Goal: Task Accomplishment & Management: Complete application form

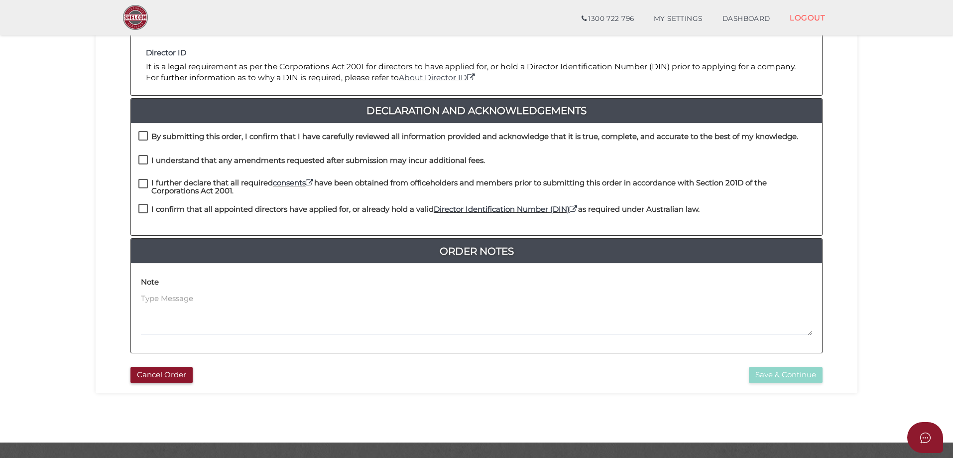
scroll to position [226, 0]
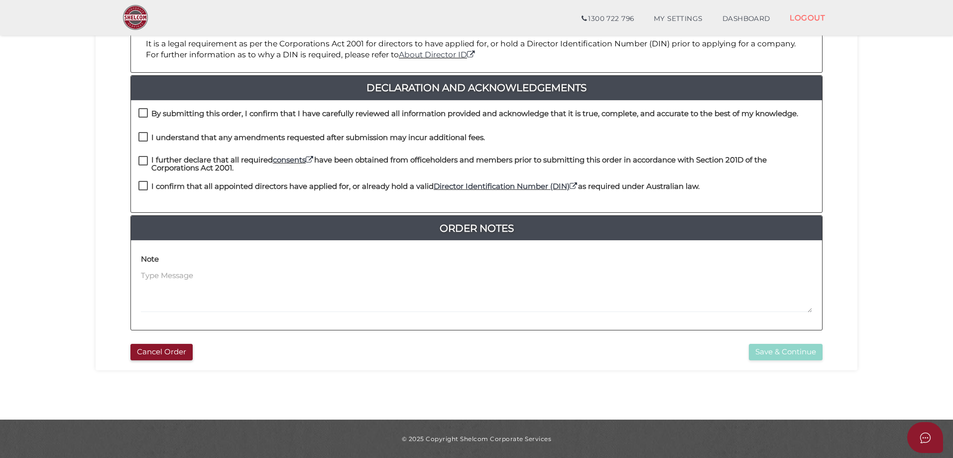
click at [142, 113] on label "By submitting this order, I confirm that I have carefully reviewed all informat…" at bounding box center [468, 116] width 660 height 12
checkbox input "true"
click at [146, 136] on label "I understand that any amendments requested after submission may incur additiona…" at bounding box center [311, 140] width 347 height 12
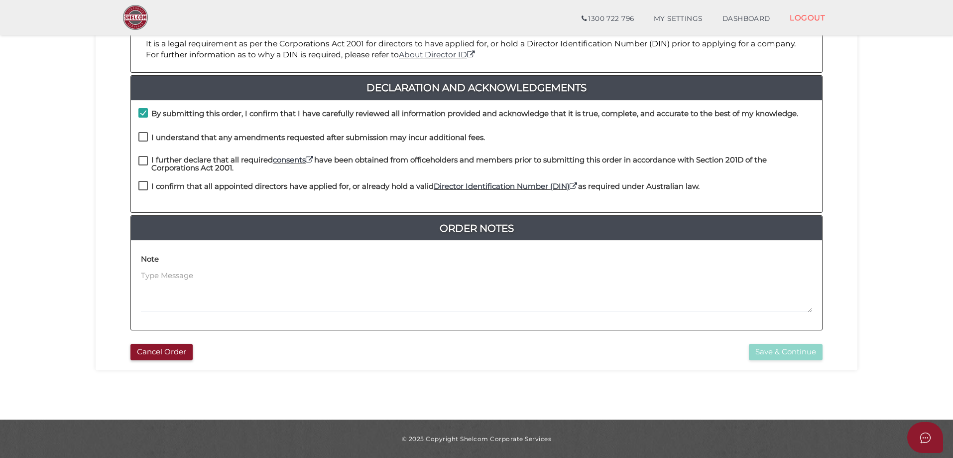
checkbox input "true"
click at [142, 158] on label "I further declare that all required consents have been obtained from officehold…" at bounding box center [476, 162] width 676 height 12
checkbox input "true"
click at [141, 184] on label "I confirm that all appointed directors have applied for, or already hold a vali…" at bounding box center [418, 188] width 561 height 12
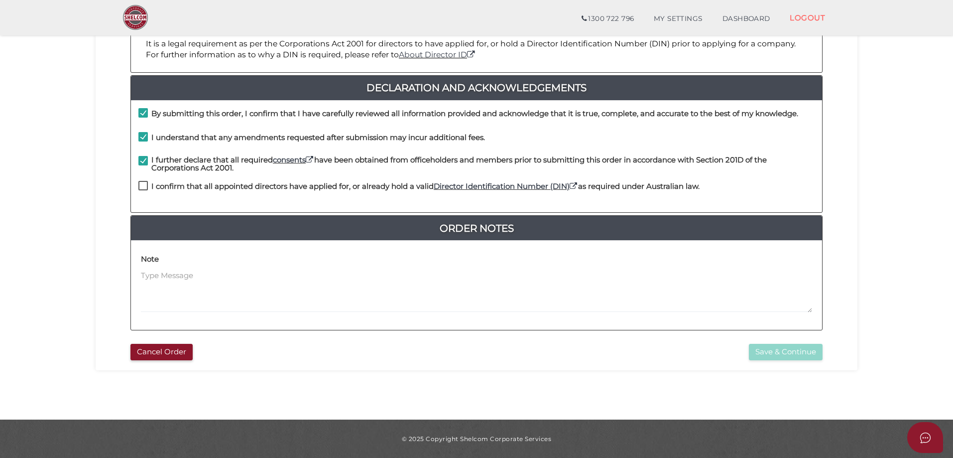
checkbox input "true"
click at [776, 346] on button "Save & Continue" at bounding box center [786, 352] width 74 height 16
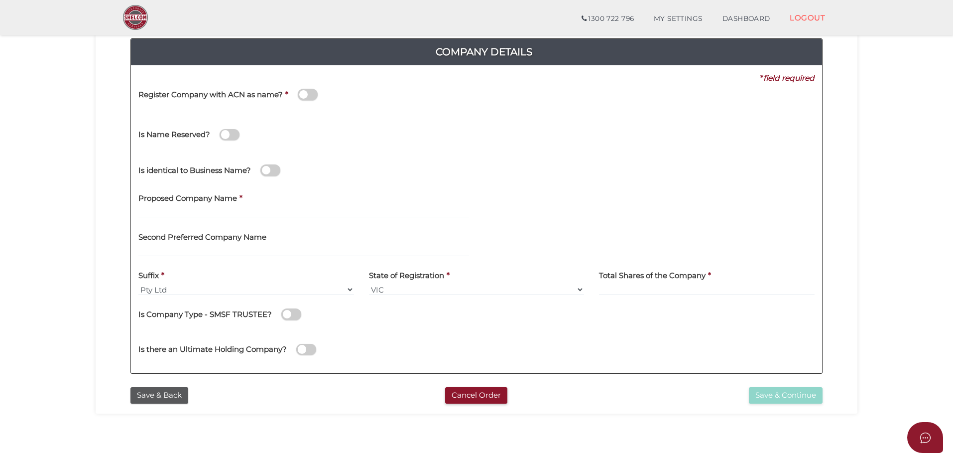
scroll to position [100, 0]
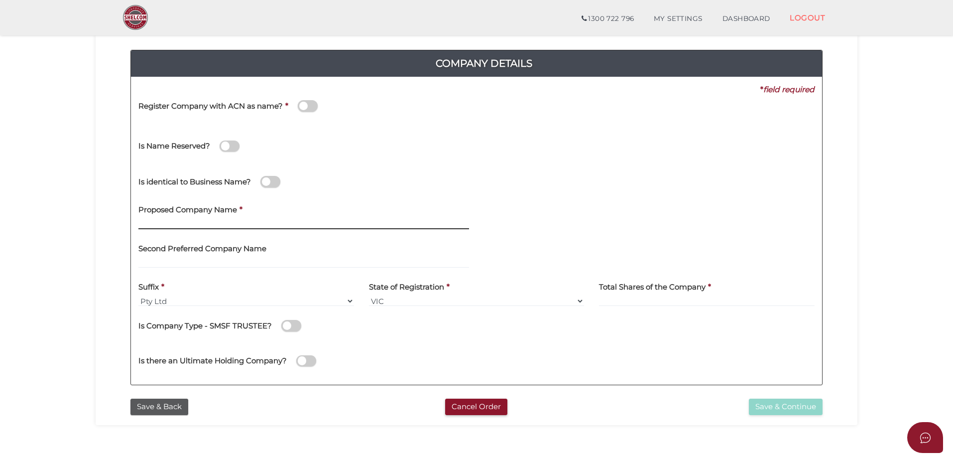
click at [251, 218] on input "text" at bounding box center [303, 223] width 331 height 11
type input "Garyn Five"
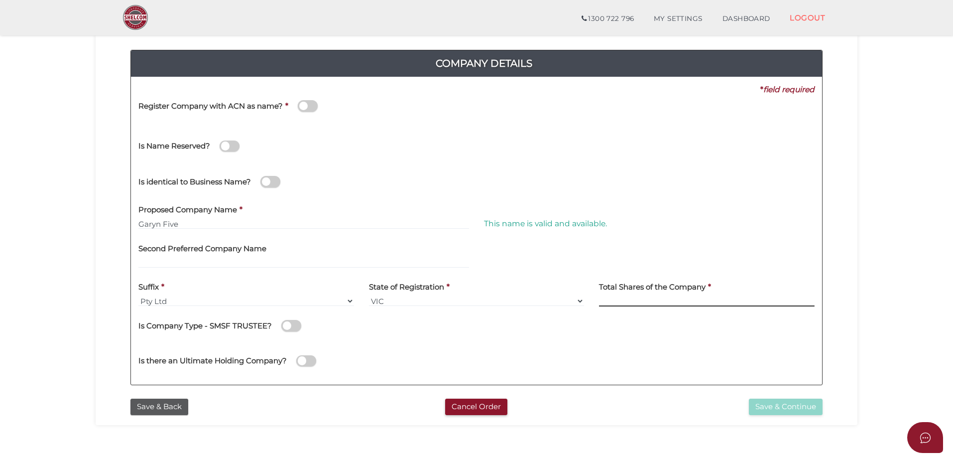
click at [641, 300] on input at bounding box center [707, 300] width 216 height 11
type input "1"
click at [784, 405] on button "Save & Continue" at bounding box center [786, 407] width 74 height 16
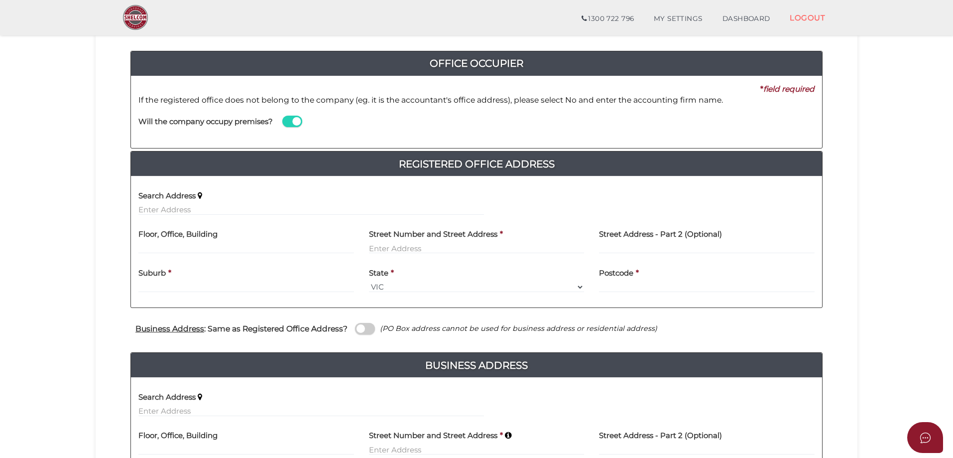
scroll to position [100, 0]
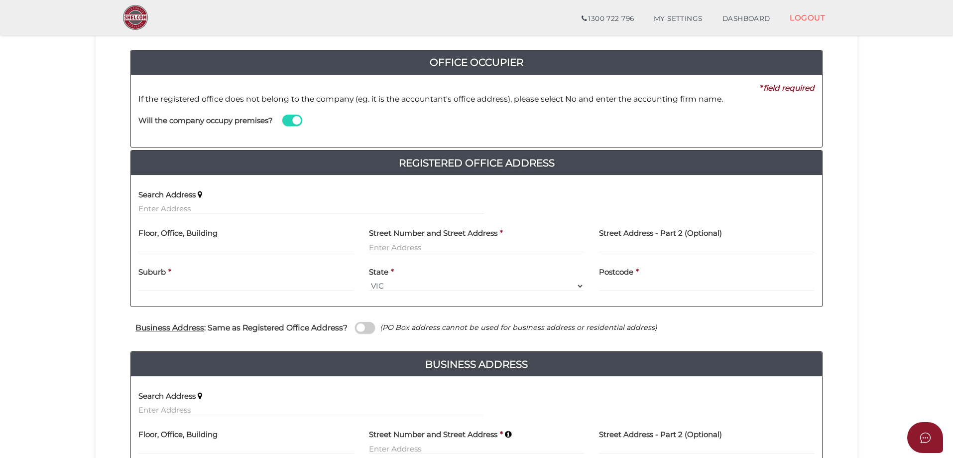
click at [290, 118] on span at bounding box center [292, 120] width 20 height 11
click at [0, 0] on input "checkbox" at bounding box center [0, 0] width 0 height 0
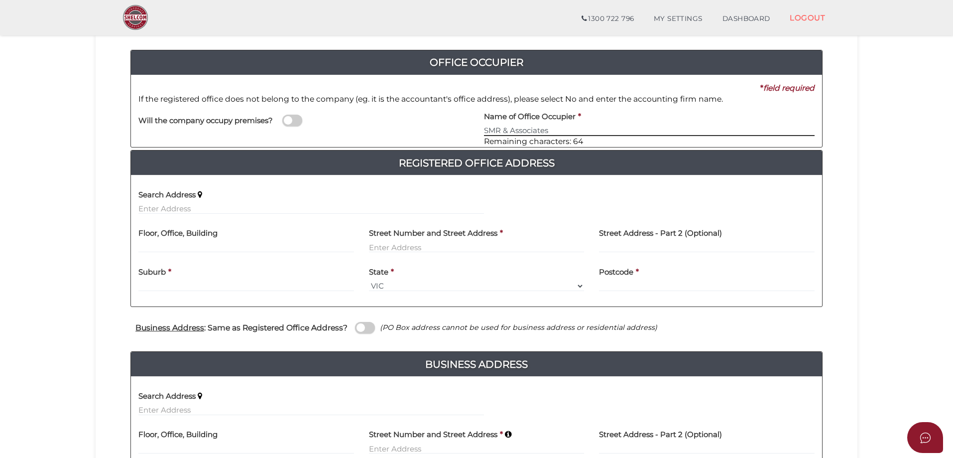
type input "SMR & Associates"
click at [304, 248] on input "text" at bounding box center [246, 247] width 216 height 11
type input "Suite 304"
type input "22 St Kilda Road"
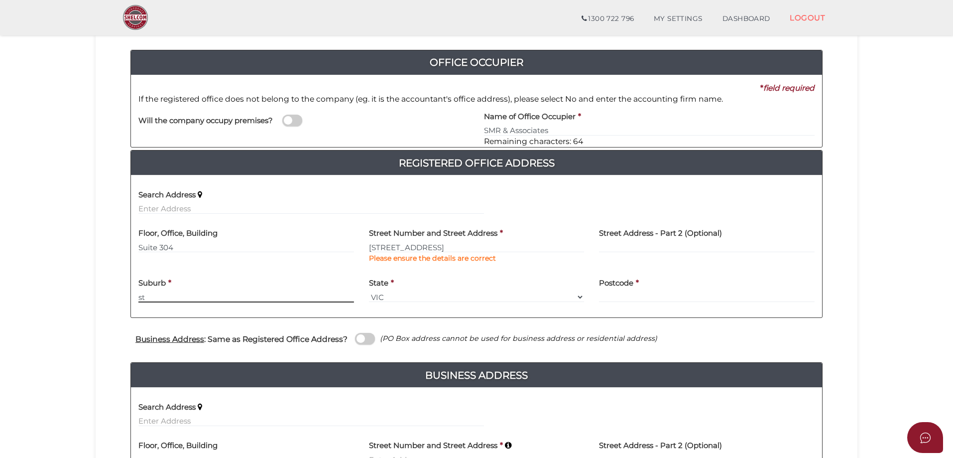
type input "s"
type input "ST KILDA"
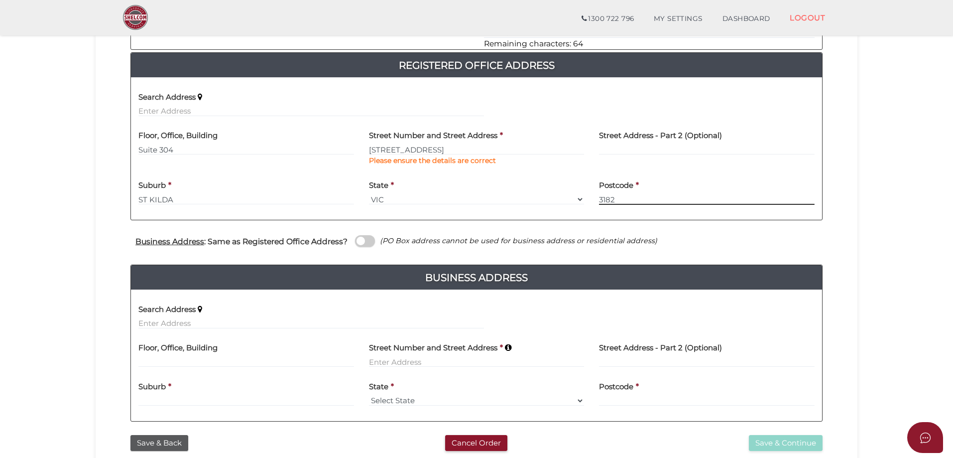
scroll to position [199, 0]
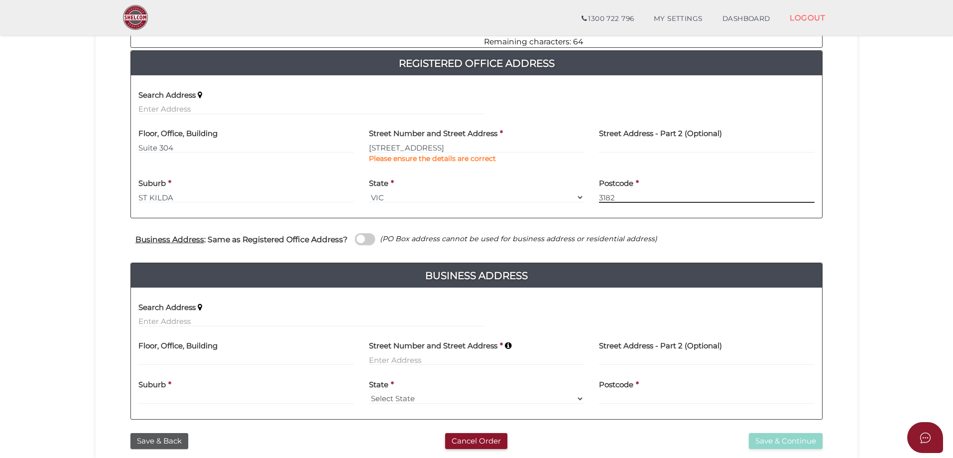
type input "3182"
click at [365, 238] on span at bounding box center [365, 238] width 20 height 11
click at [0, 0] on input "checkbox" at bounding box center [0, 0] width 0 height 0
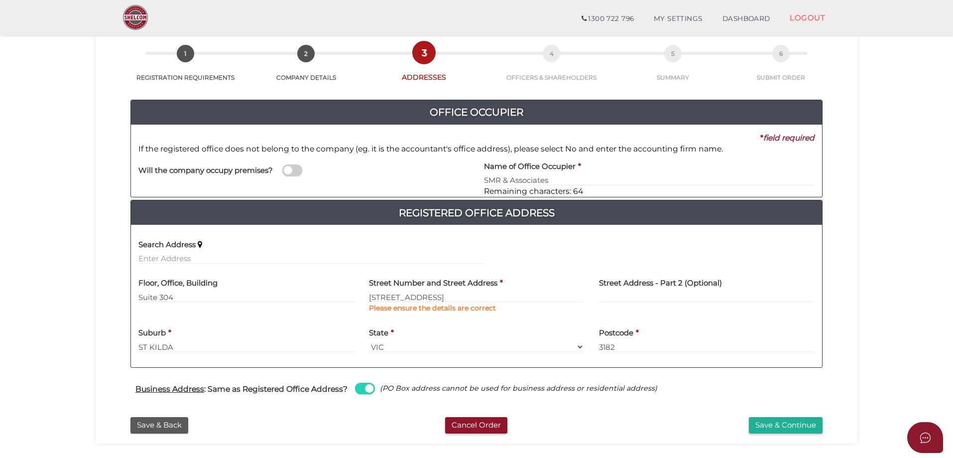
scroll to position [100, 0]
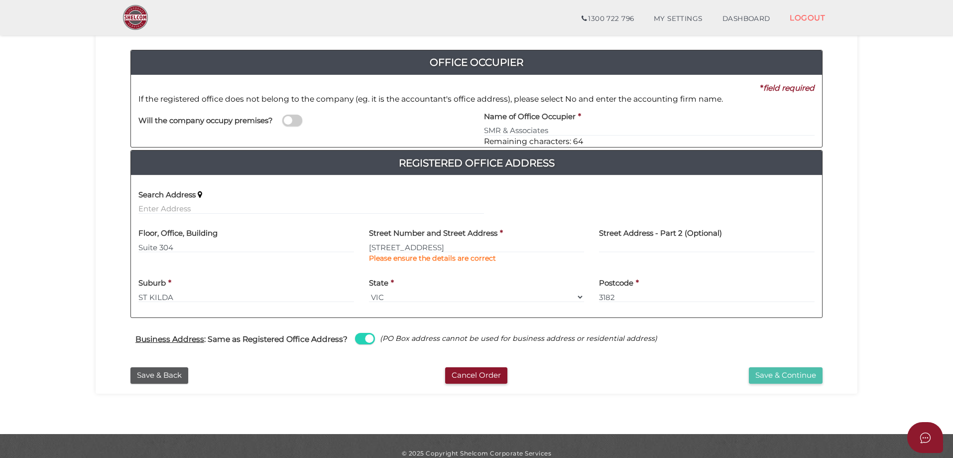
click at [766, 373] on button "Save & Continue" at bounding box center [786, 375] width 74 height 16
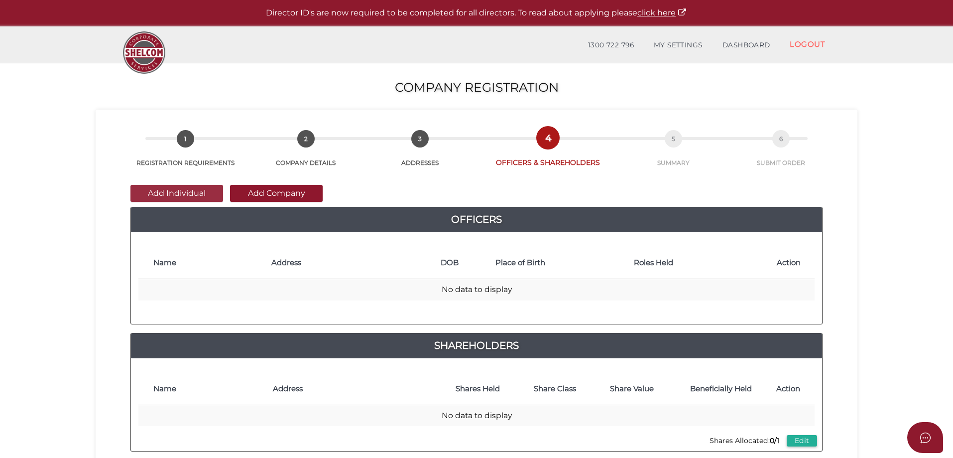
click at [183, 197] on button "Add Individual" at bounding box center [177, 193] width 93 height 17
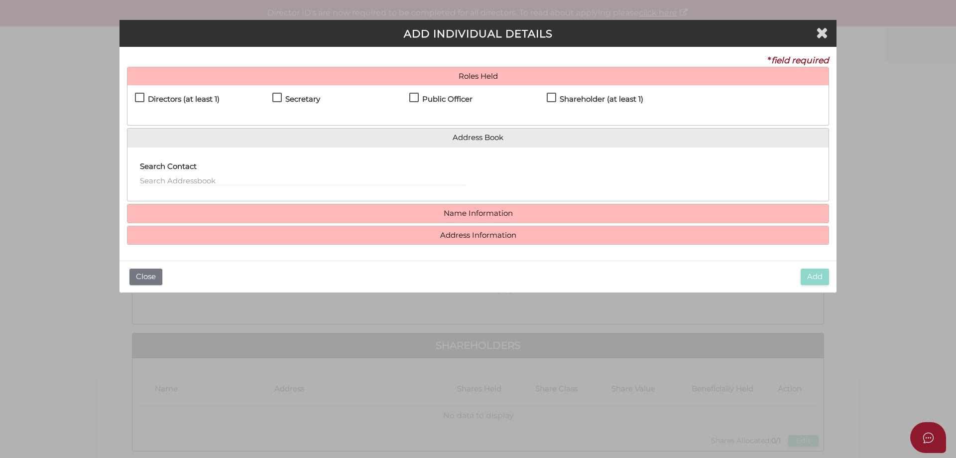
click at [137, 98] on label "Directors (at least 1)" at bounding box center [177, 101] width 85 height 12
checkbox input "true"
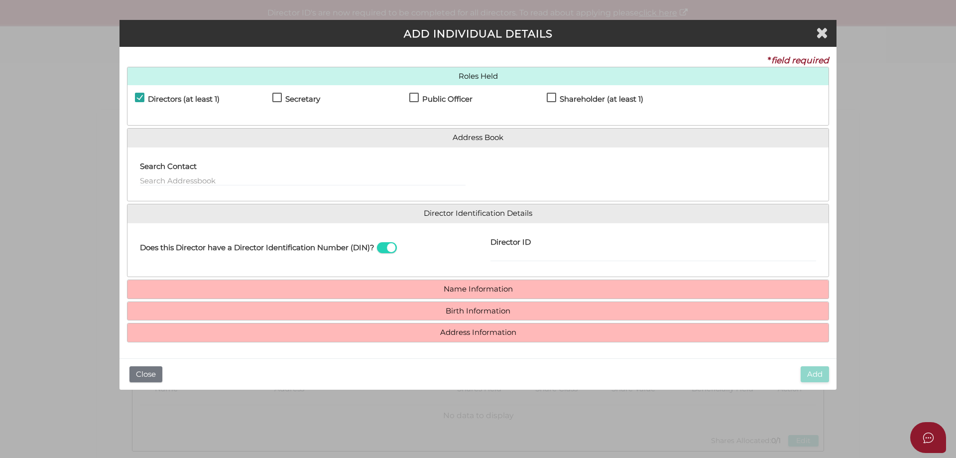
click at [283, 96] on label "Secretary" at bounding box center [296, 101] width 48 height 12
checkbox input "true"
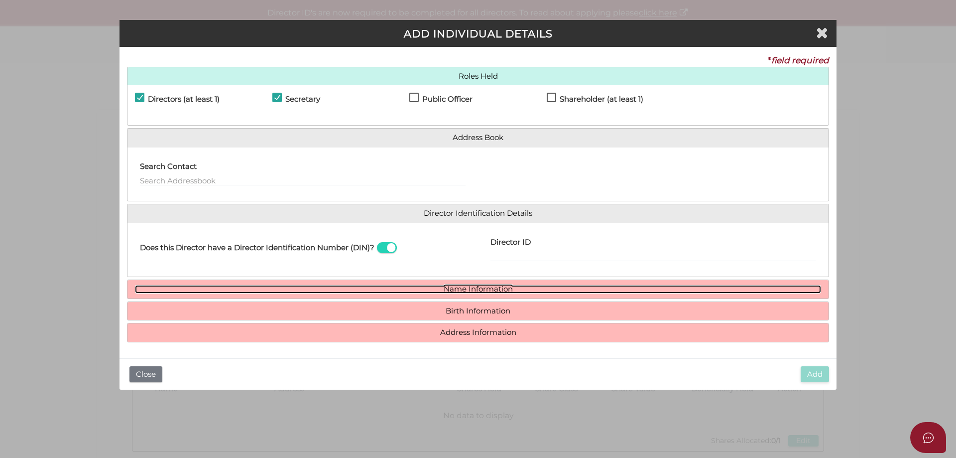
click at [503, 288] on link "Name Information" at bounding box center [478, 289] width 686 height 8
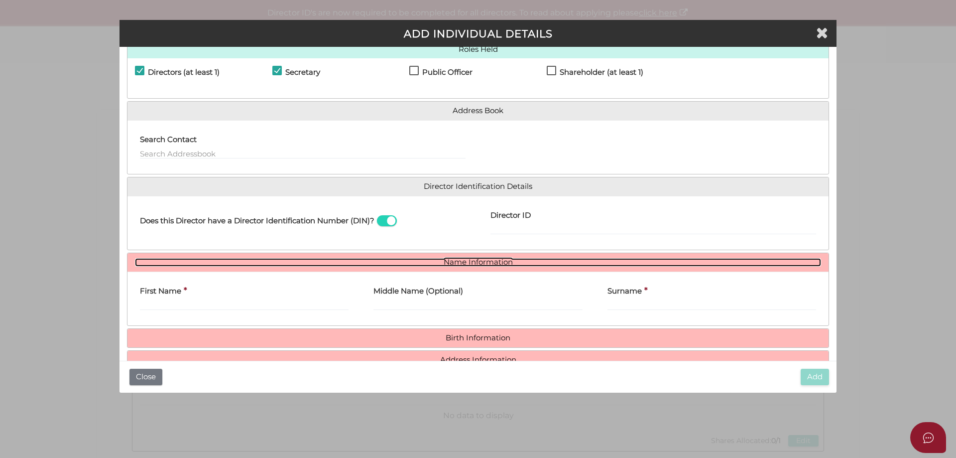
scroll to position [51, 0]
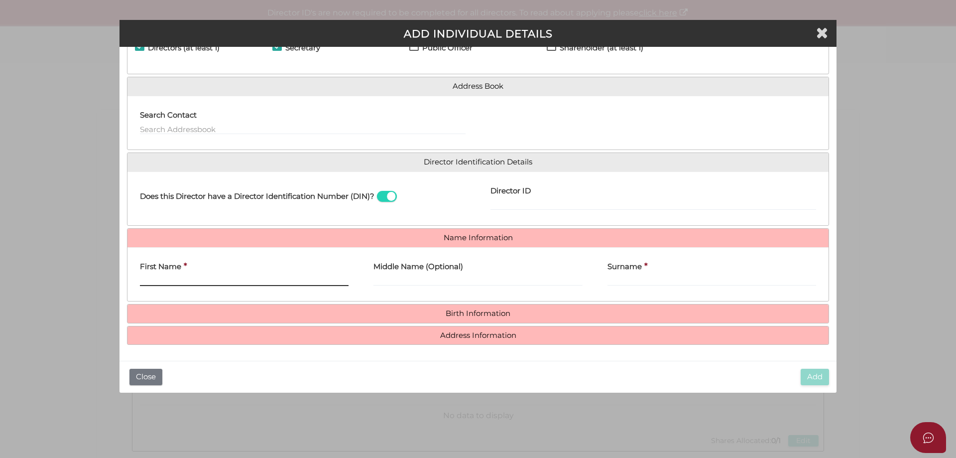
click at [287, 278] on input "First Name" at bounding box center [244, 280] width 209 height 11
click at [189, 280] on input "First Name" at bounding box center [244, 280] width 209 height 11
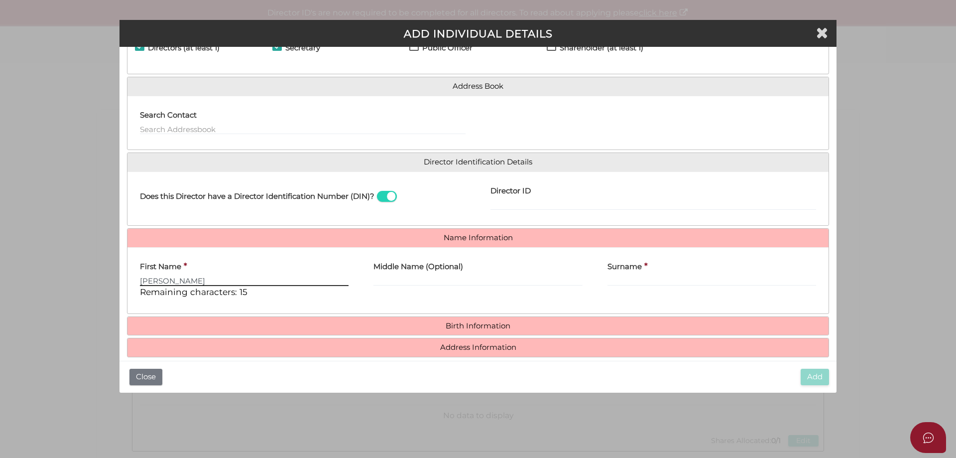
type input "Gary"
drag, startPoint x: 192, startPoint y: 280, endPoint x: 57, endPoint y: 279, distance: 135.0
click at [57, 279] on div "Pty Ltd ADD INDIVIDUAL DETAILS * field required Roles Held Directors (at least …" at bounding box center [478, 229] width 956 height 458
click at [273, 135] on div "Search Contact" at bounding box center [303, 123] width 351 height 39
click at [277, 125] on input "text" at bounding box center [303, 129] width 326 height 11
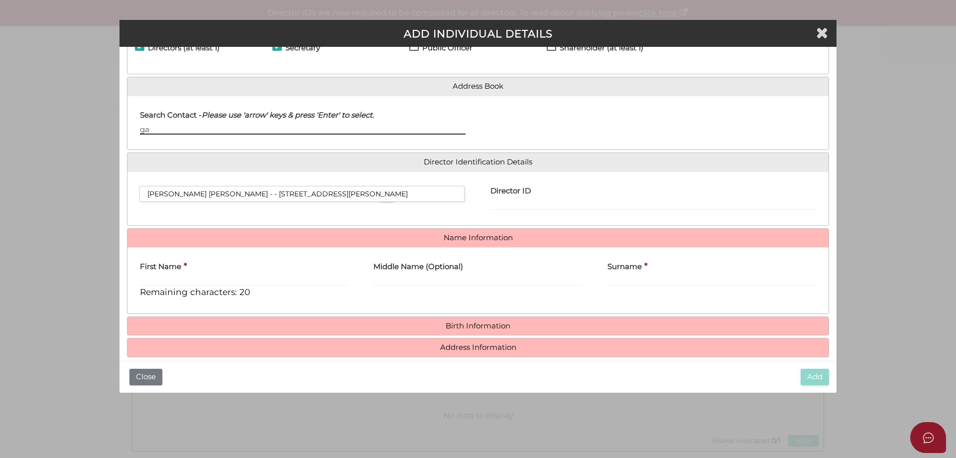
type input "g"
click at [225, 277] on input "First Name" at bounding box center [244, 280] width 209 height 11
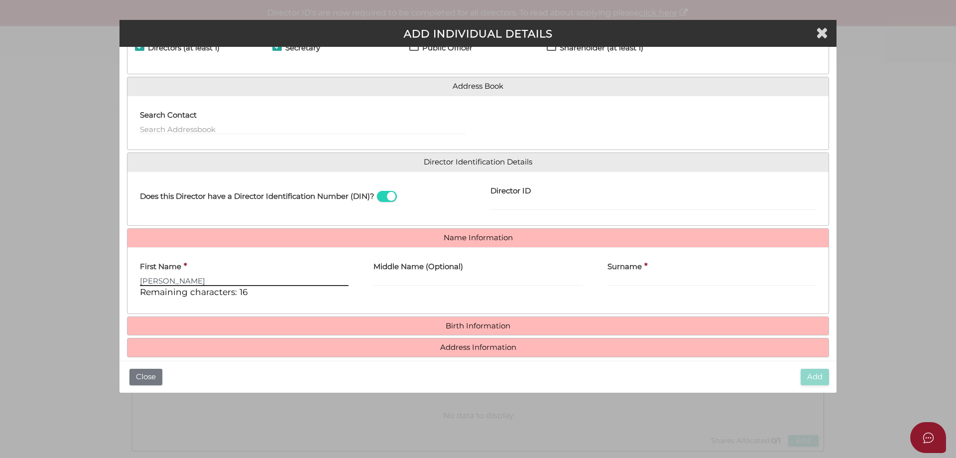
type input "Gary"
type input "Sean"
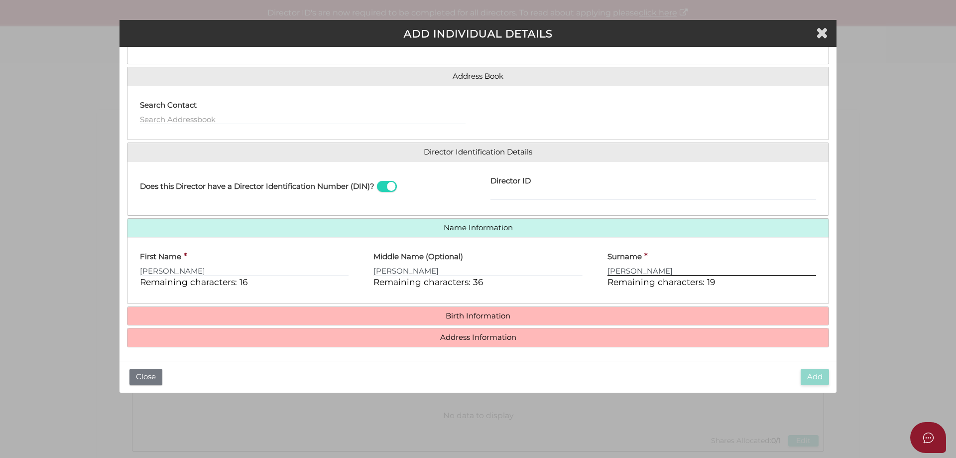
scroll to position [64, 0]
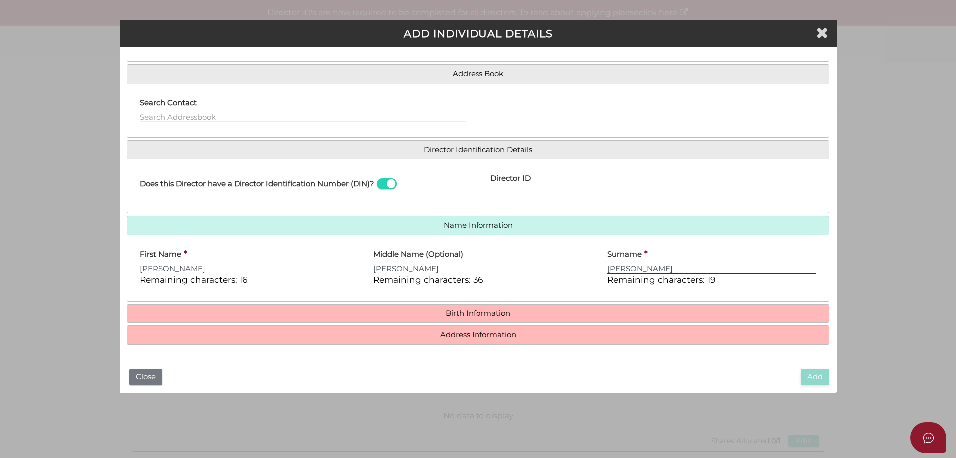
type input "Reichenberg"
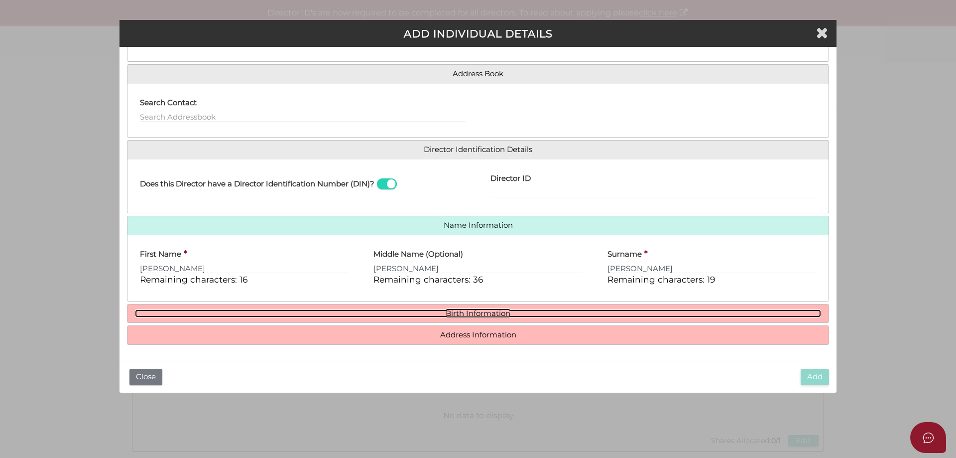
click at [470, 314] on link "Birth Information" at bounding box center [478, 313] width 686 height 8
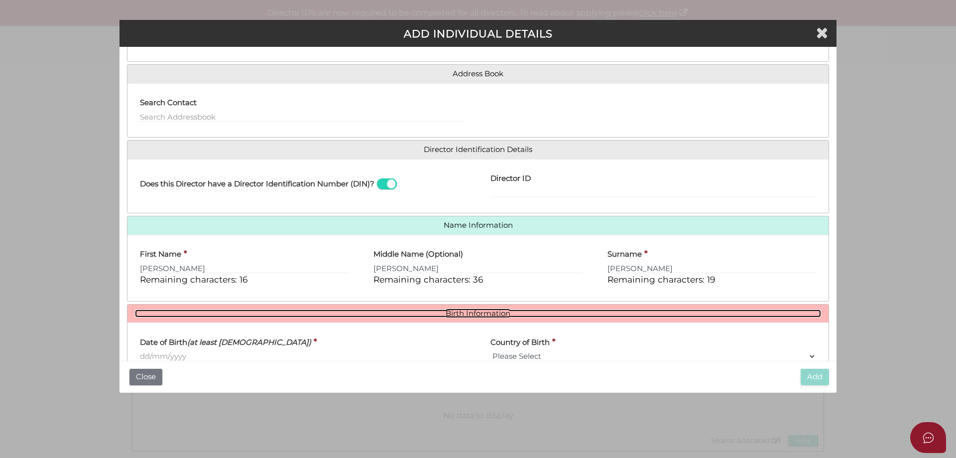
scroll to position [156, 0]
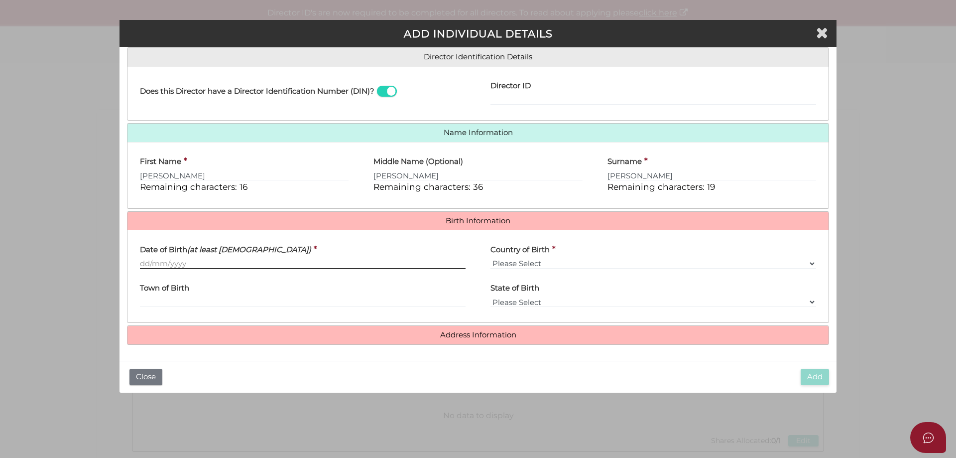
click at [207, 264] on input "Date of Birth (at least 18 years old)" at bounding box center [303, 263] width 326 height 11
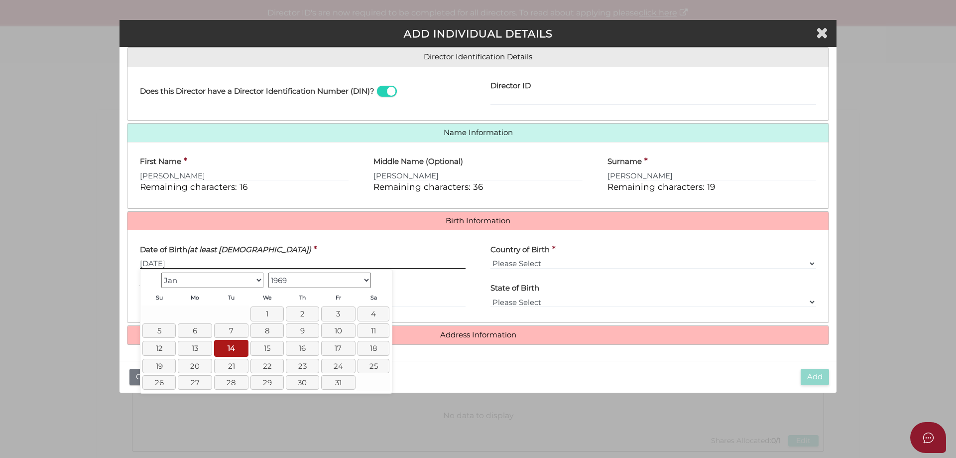
type input "14/01/1969"
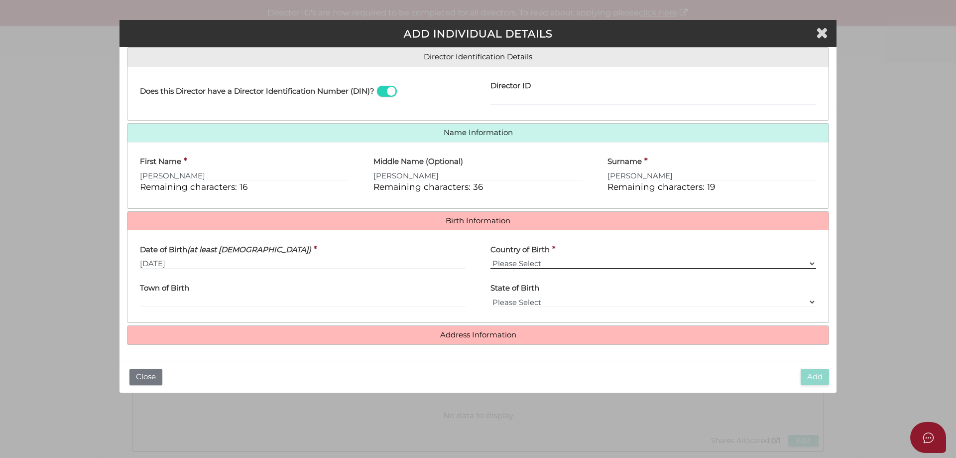
click at [582, 264] on select "Please Select v Australia Afghanistan Albania Algeria American Samoa Andorra An…" at bounding box center [654, 263] width 326 height 11
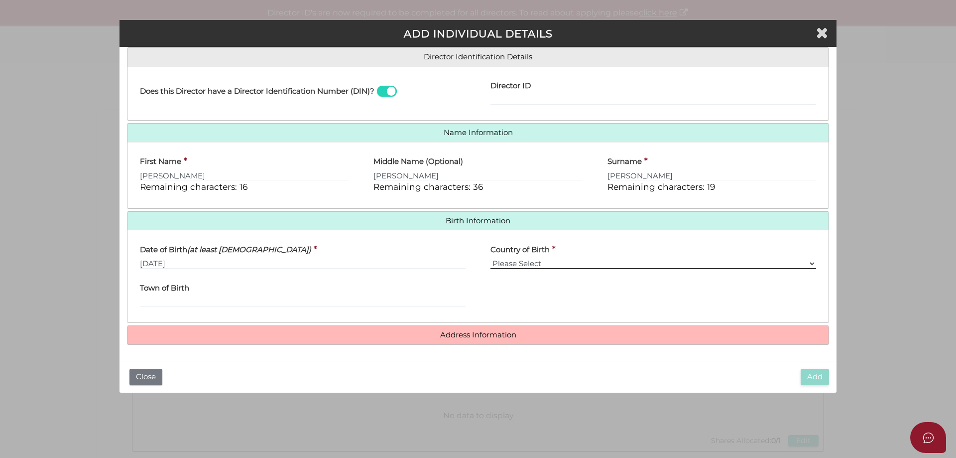
click at [574, 260] on select "Please Select v Australia Afghanistan Albania Algeria American Samoa Andorra An…" at bounding box center [654, 263] width 326 height 11
select select "South Africa"
click at [491, 258] on select "Please Select v Australia Afghanistan Albania Algeria American Samoa Andorra An…" at bounding box center [654, 263] width 326 height 11
click at [262, 299] on input "Town of Birth" at bounding box center [303, 301] width 326 height 11
type input "Johannesburg"
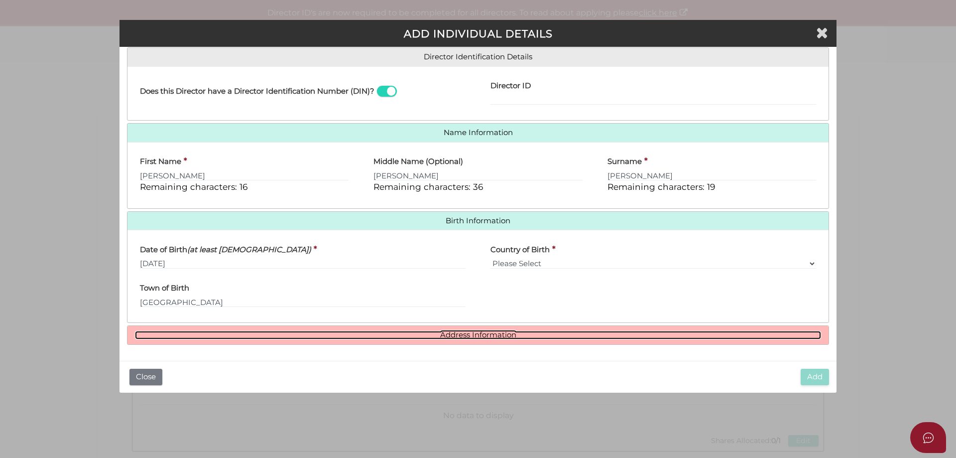
click at [468, 335] on link "Address Information" at bounding box center [478, 335] width 686 height 8
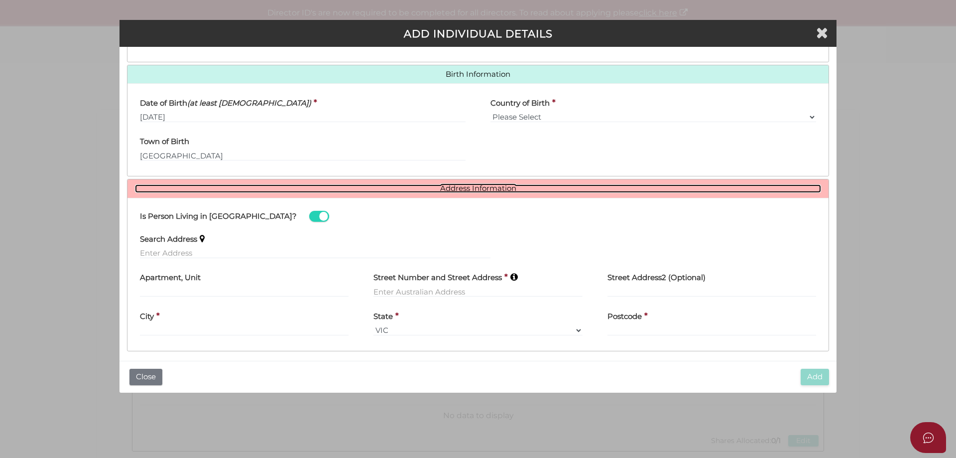
scroll to position [309, 0]
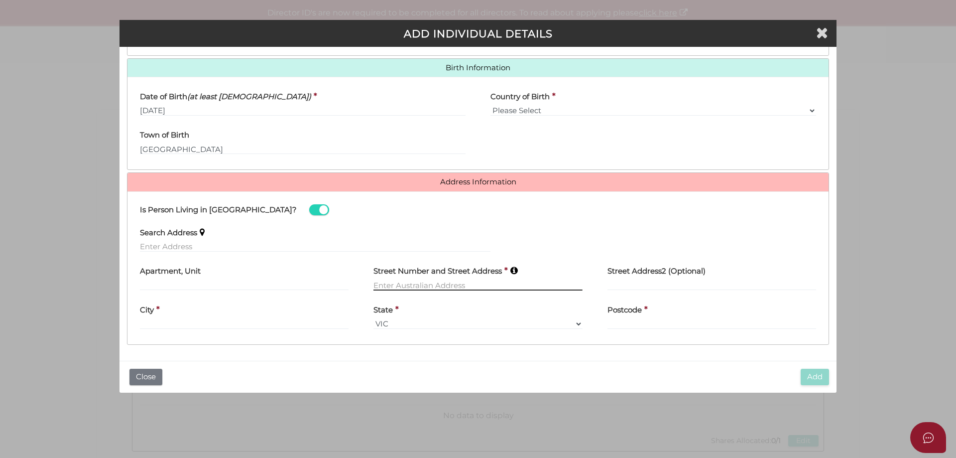
click at [394, 284] on input "text" at bounding box center [478, 284] width 209 height 11
type input "5 Labassa Grove"
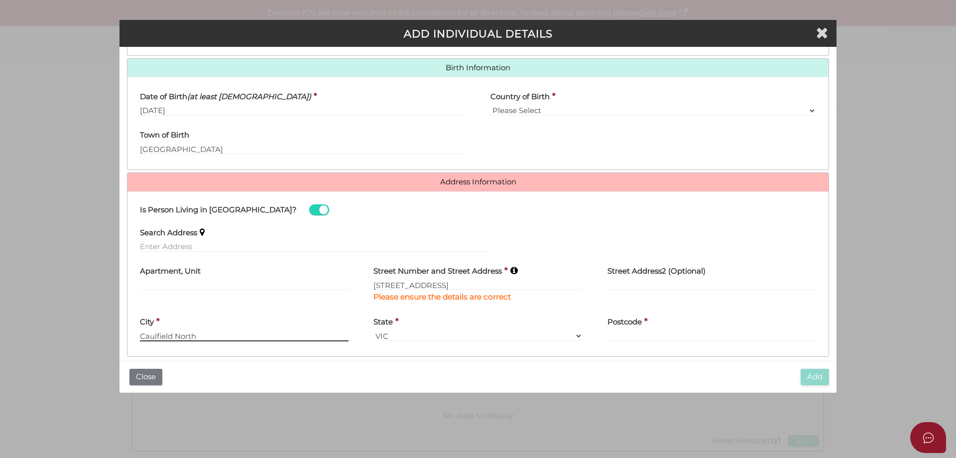
type input "Caulfield North"
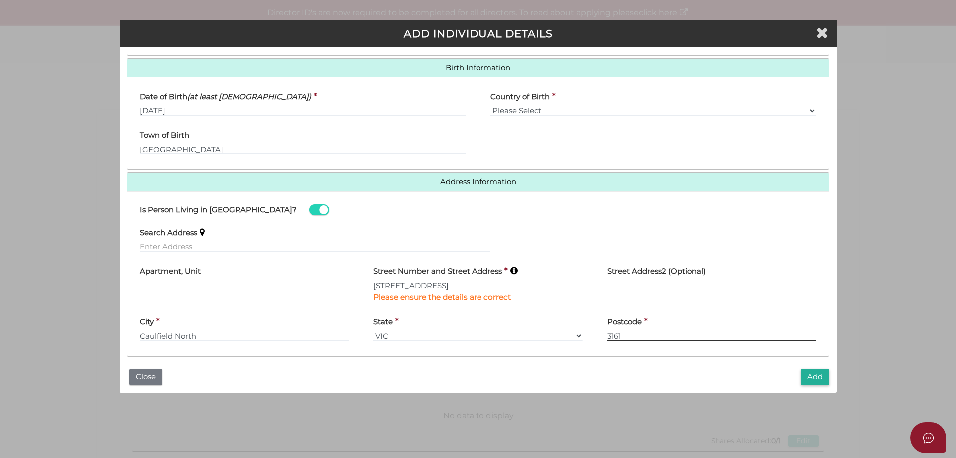
scroll to position [321, 0]
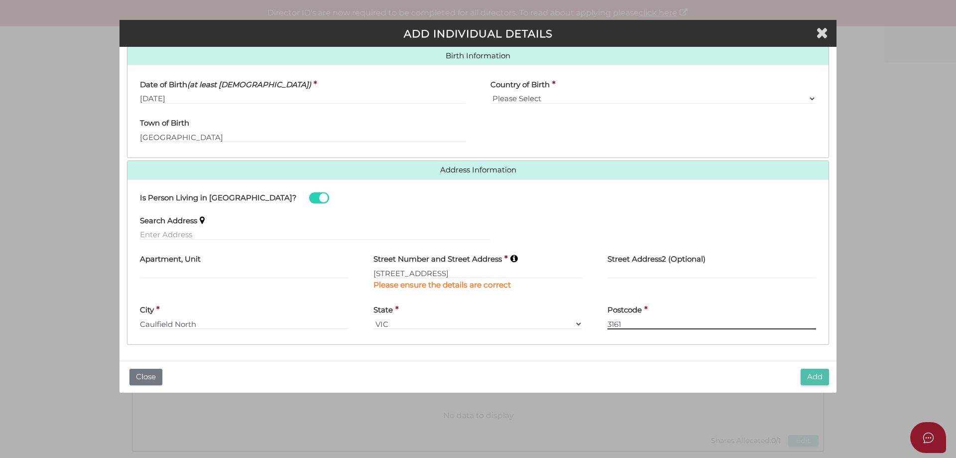
type input "3161"
click at [821, 374] on button "Add" at bounding box center [815, 377] width 28 height 16
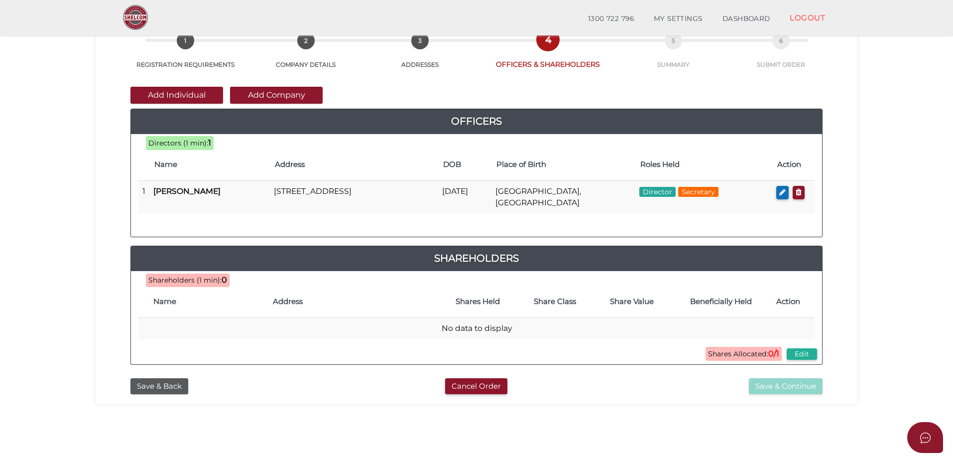
scroll to position [100, 0]
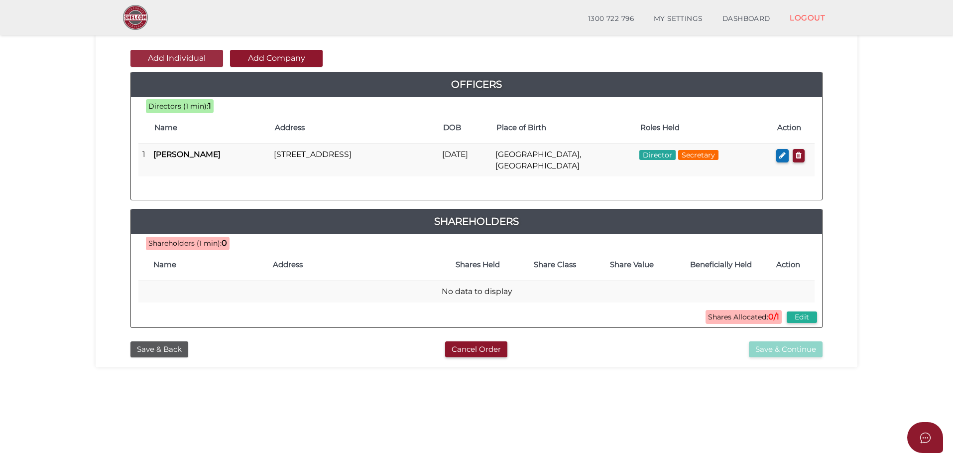
click at [184, 55] on button "Add Individual" at bounding box center [177, 58] width 93 height 17
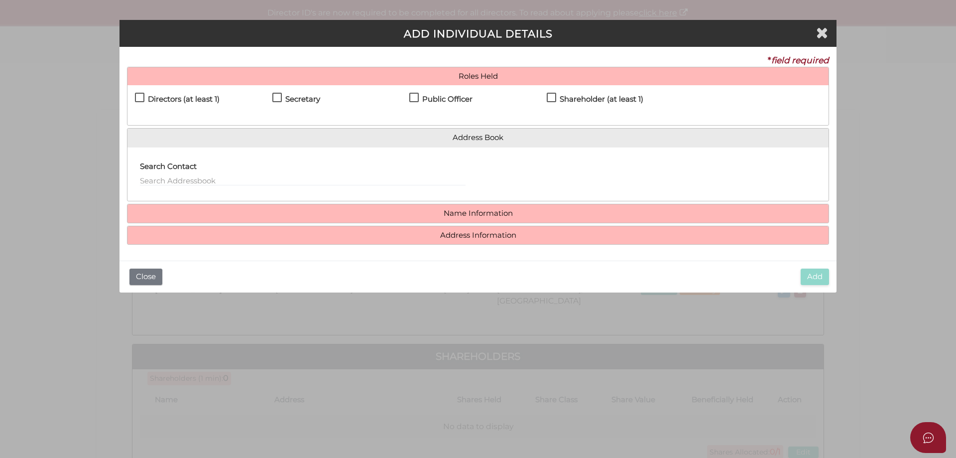
click at [557, 96] on label "Shareholder (at least 1)" at bounding box center [595, 101] width 97 height 12
checkbox input "true"
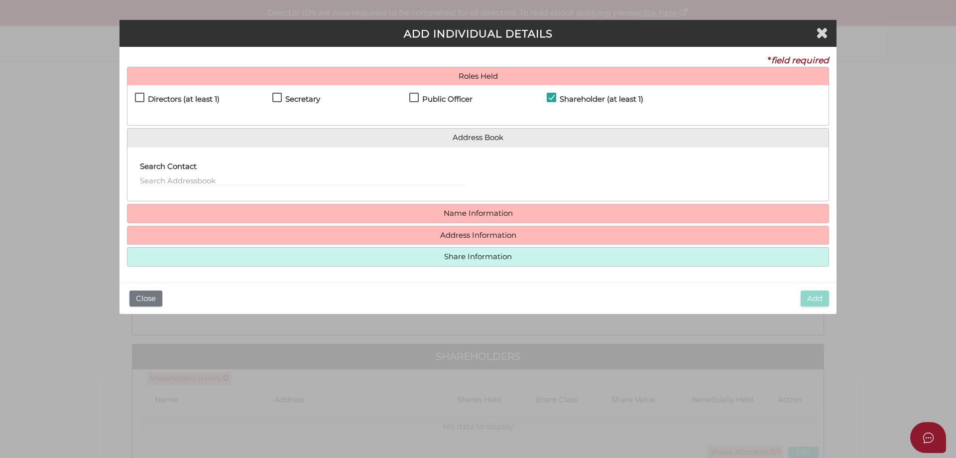
click at [542, 99] on div "Public Officer" at bounding box center [477, 101] width 137 height 17
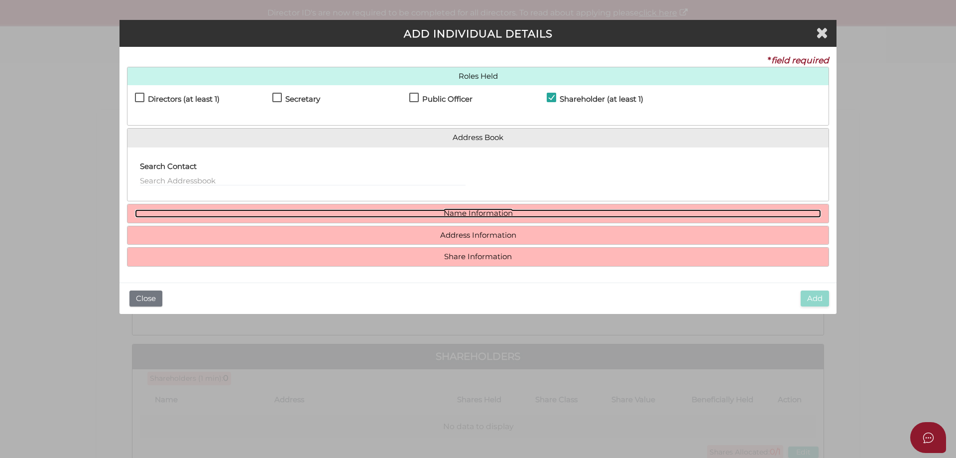
click at [463, 213] on link "Name Information" at bounding box center [478, 213] width 686 height 8
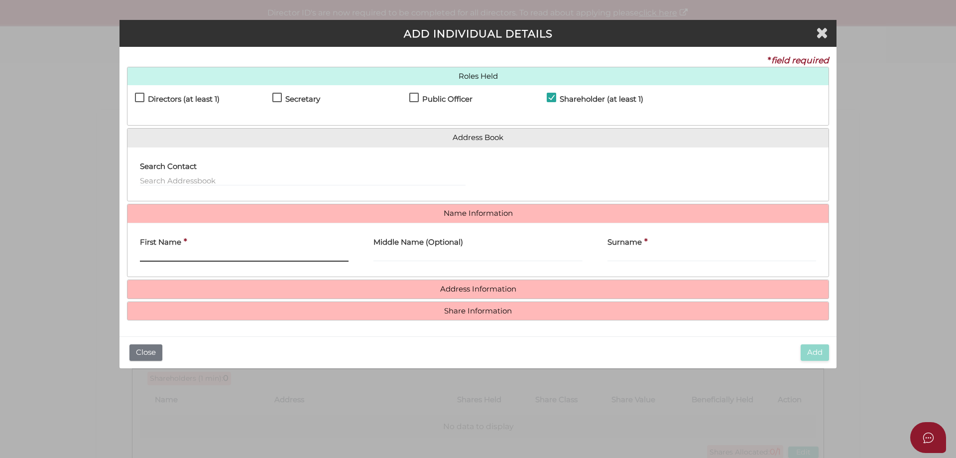
click at [244, 254] on input "First Name" at bounding box center [244, 256] width 209 height 11
click at [191, 257] on input "First Name" at bounding box center [244, 256] width 209 height 11
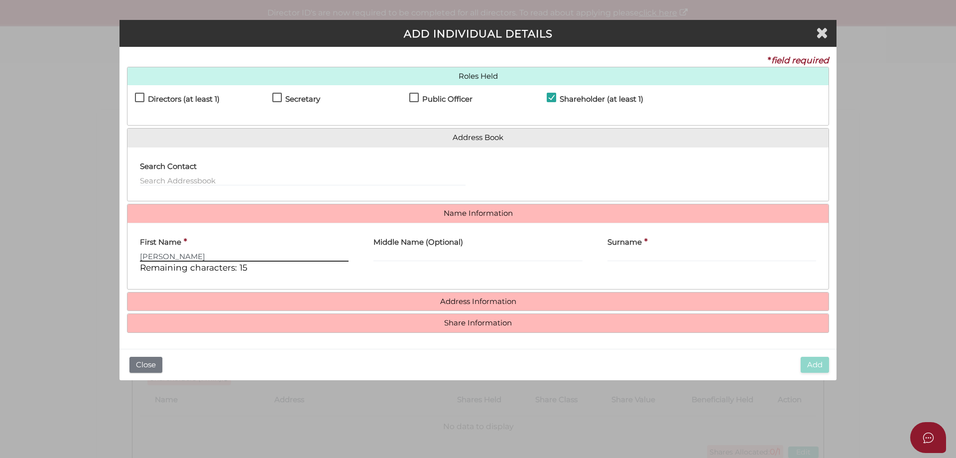
type input "Caryn"
type input "V"
type input "Beverlee"
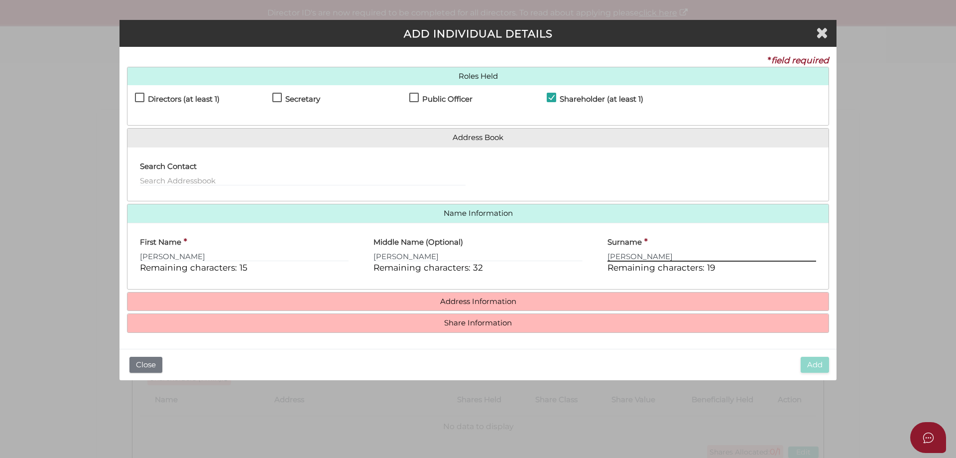
type input "Reichenberg"
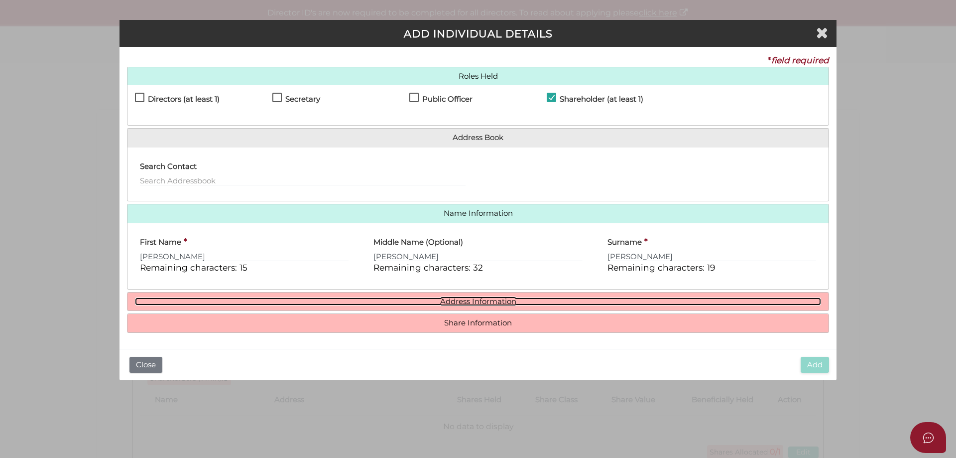
click at [468, 302] on link "Address Information" at bounding box center [478, 301] width 686 height 8
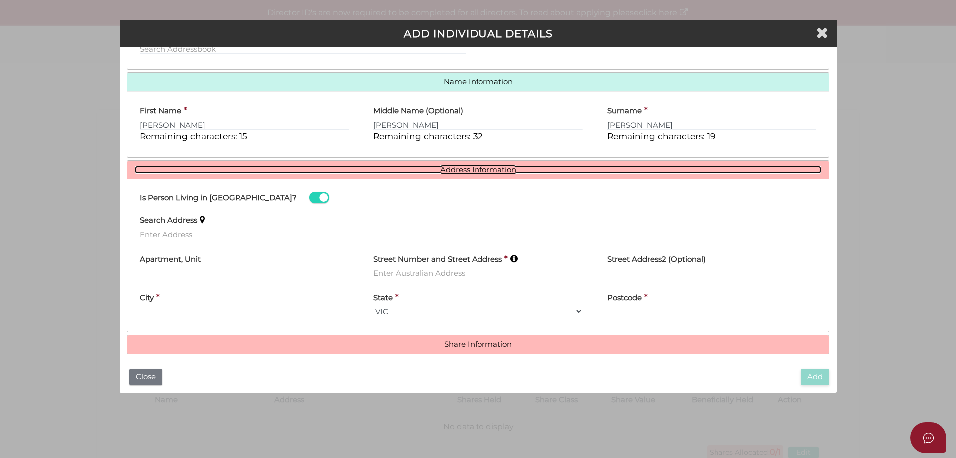
scroll to position [141, 0]
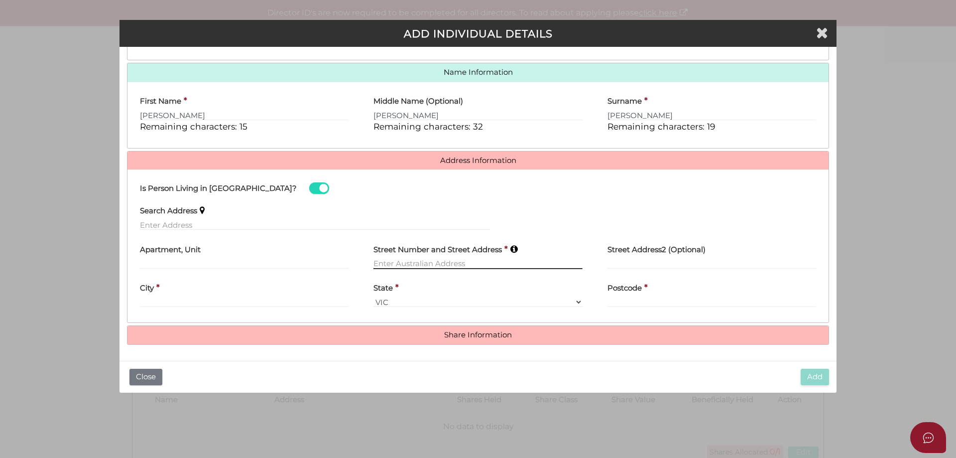
click at [446, 260] on input "text" at bounding box center [478, 263] width 209 height 11
type input "5 Labassa Grove"
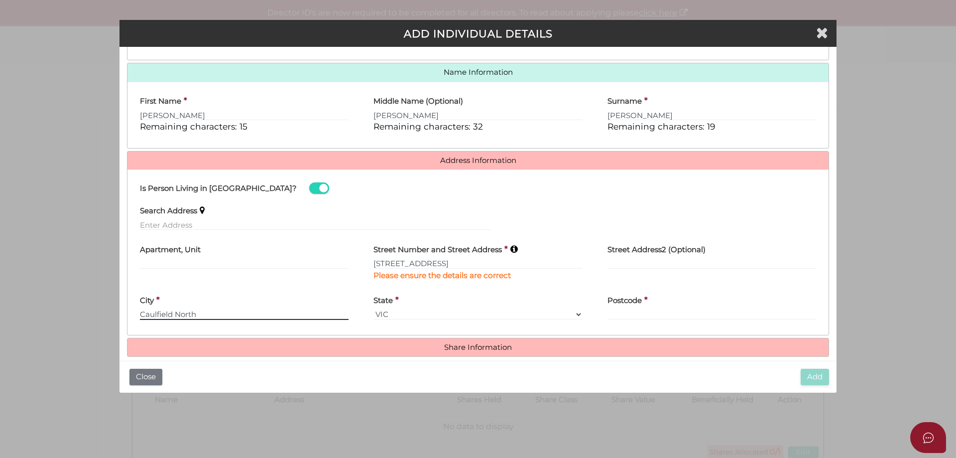
type input "Caulfield North"
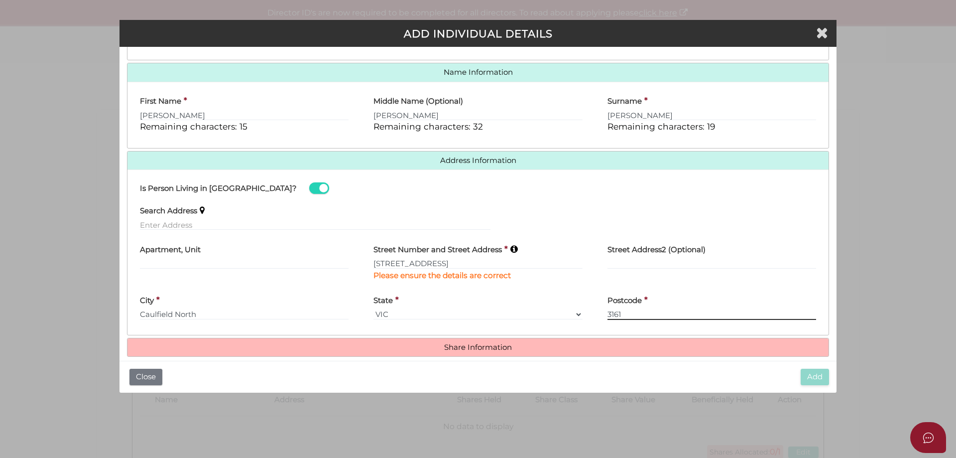
type input "3161"
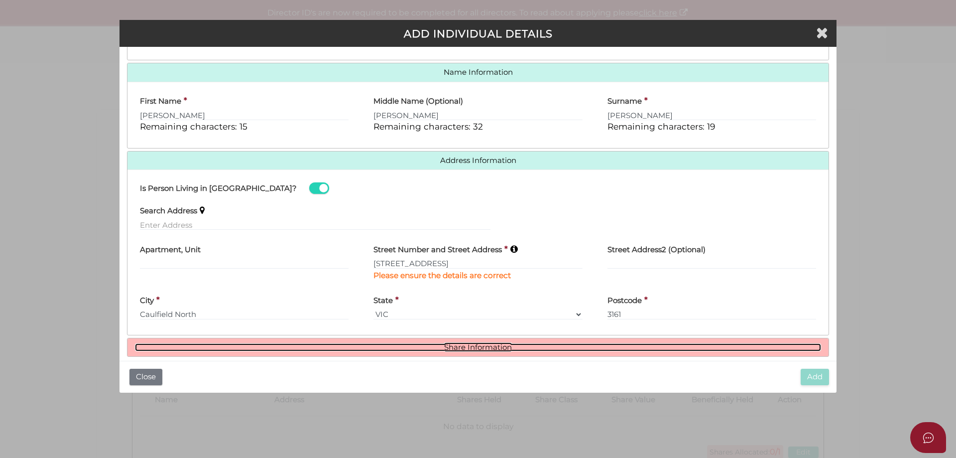
click at [463, 347] on link "Share Information" at bounding box center [478, 347] width 686 height 8
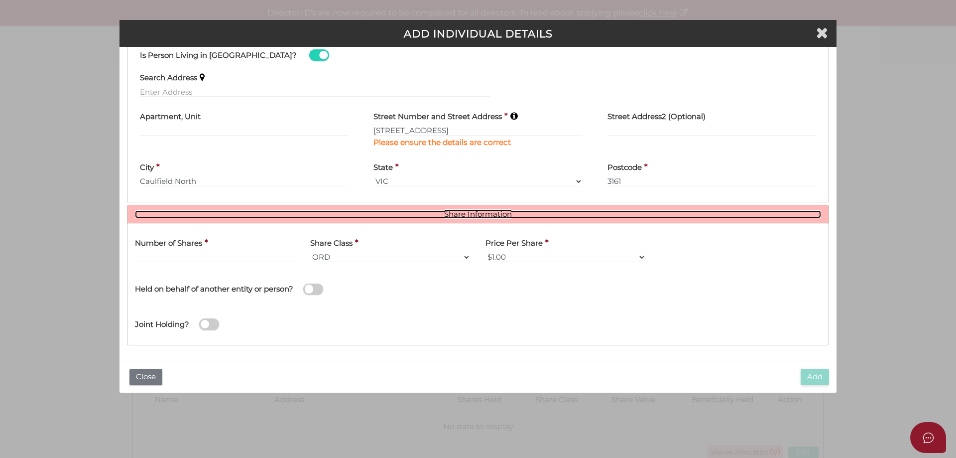
scroll to position [274, 0]
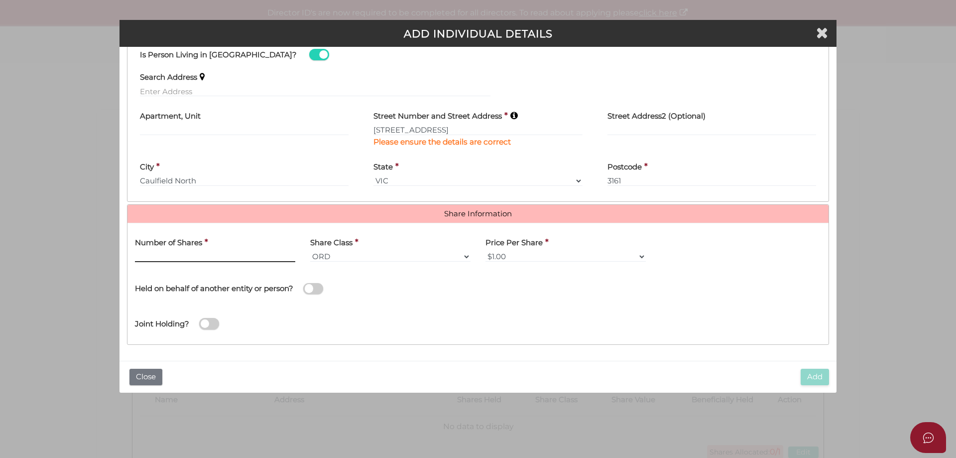
click at [267, 259] on input "text" at bounding box center [215, 256] width 160 height 11
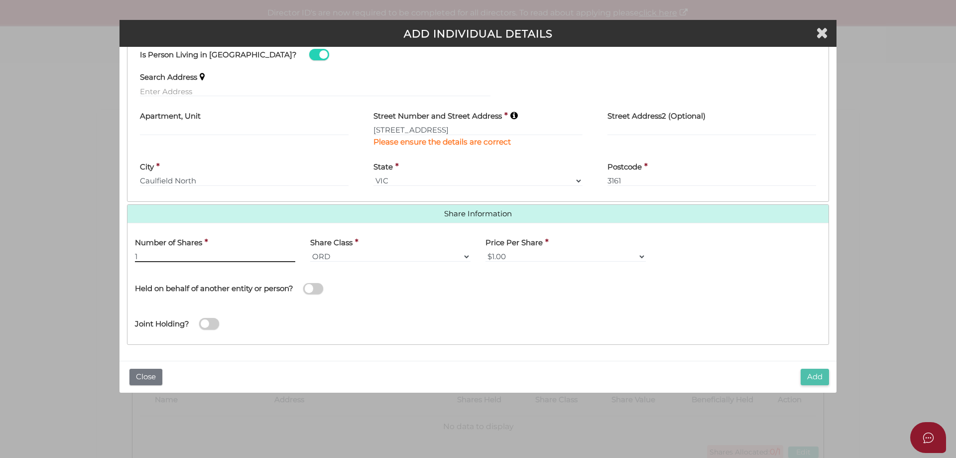
type input "1"
click at [809, 378] on button "Add" at bounding box center [815, 377] width 28 height 16
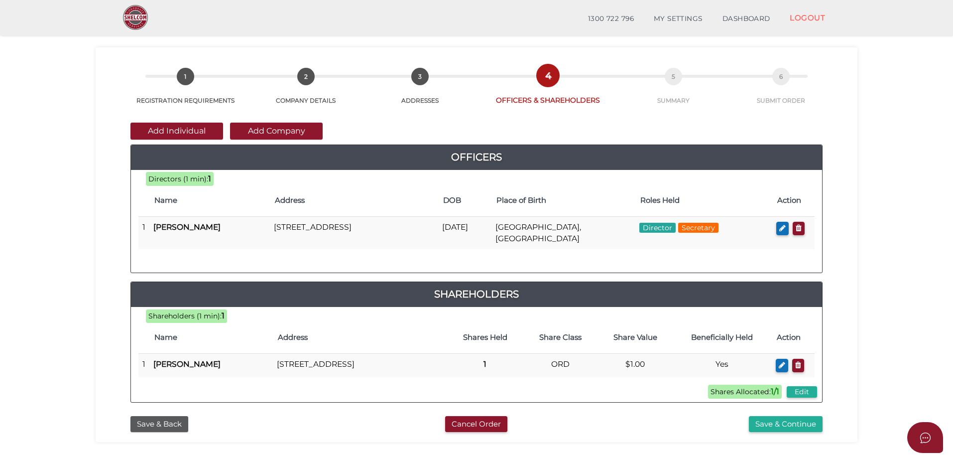
scroll to position [50, 0]
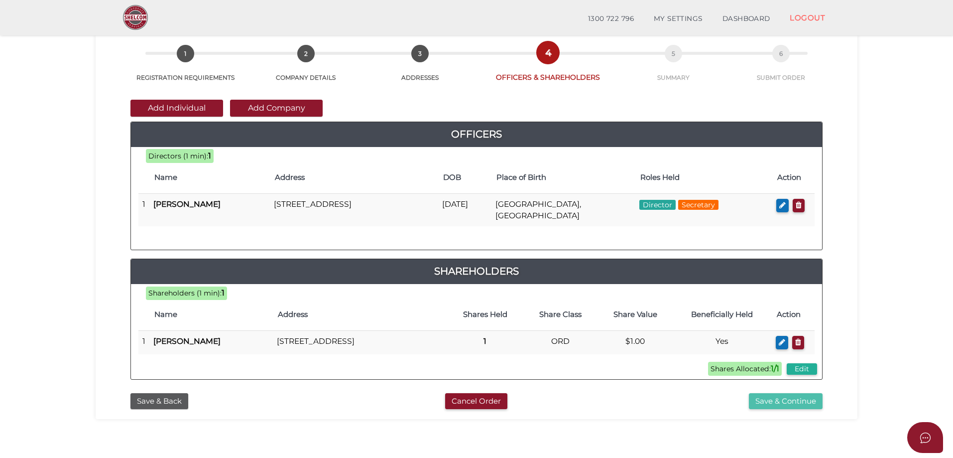
click at [785, 408] on button "Save & Continue" at bounding box center [786, 401] width 74 height 16
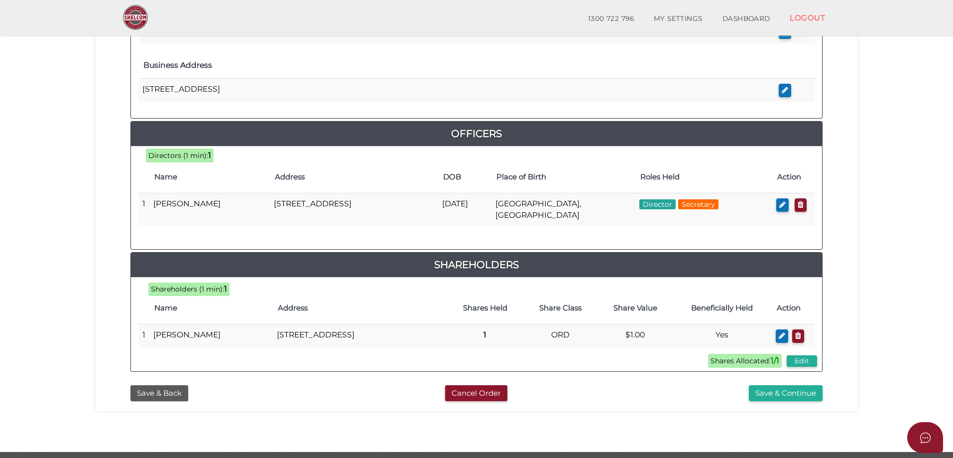
scroll to position [399, 0]
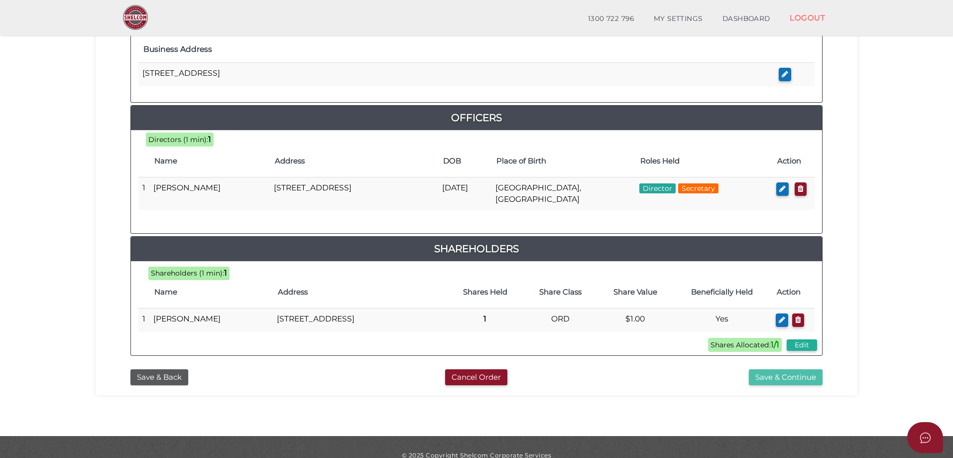
click at [771, 384] on button "Save & Continue" at bounding box center [786, 377] width 74 height 16
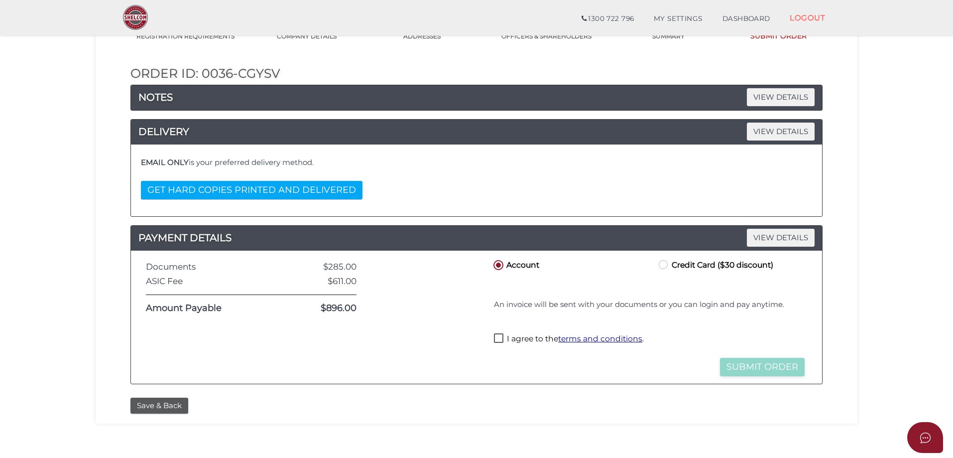
scroll to position [100, 0]
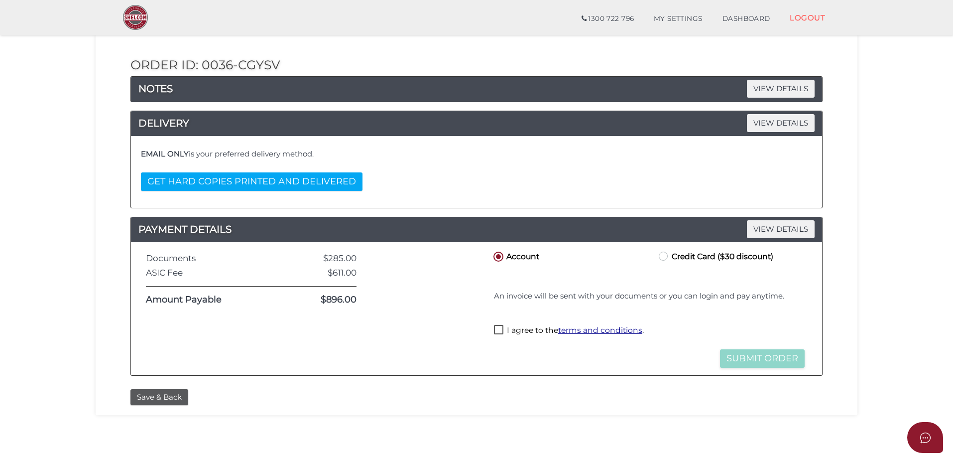
click at [499, 327] on label "I agree to the terms and conditions ." at bounding box center [569, 331] width 150 height 12
checkbox input "true"
click at [761, 356] on button "Submit Order" at bounding box center [762, 358] width 85 height 18
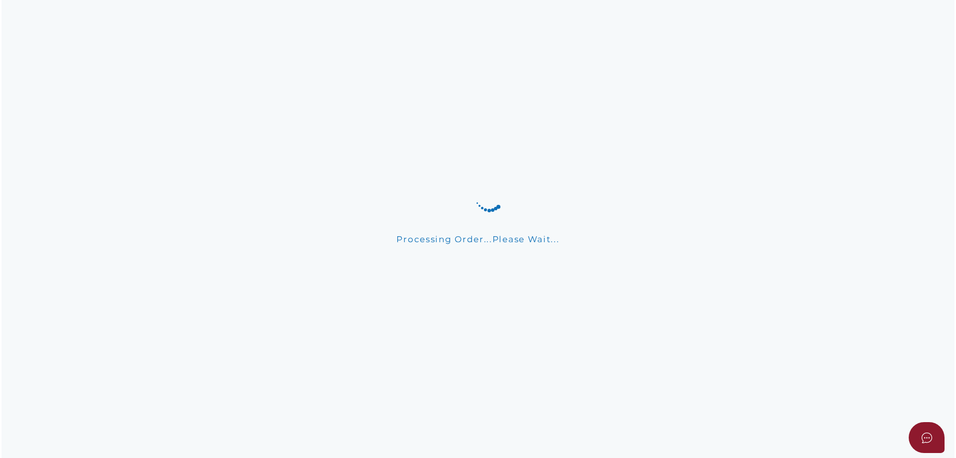
scroll to position [0, 0]
